Goal: Check status: Check status

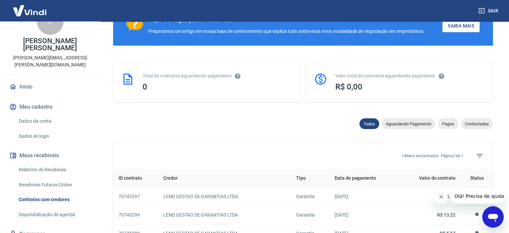
scroll to position [33, 0]
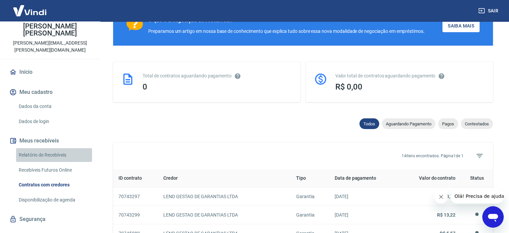
click at [58, 148] on link "Relatório de Recebíveis" at bounding box center [54, 155] width 76 height 14
